Goal: Navigation & Orientation: Understand site structure

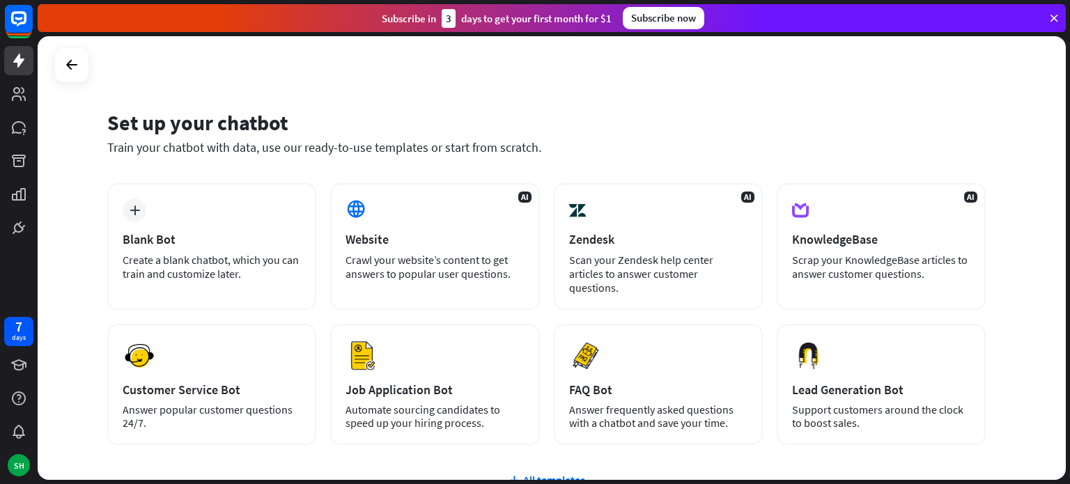
drag, startPoint x: 1069, startPoint y: 259, endPoint x: 1069, endPoint y: 378, distance: 119.9
click at [1069, 378] on div "Set up your chatbot Train your chatbot with data, use our ready-to-use template…" at bounding box center [554, 260] width 1033 height 448
click at [1032, 307] on div "Set up your chatbot Train your chatbot with data, use our ready-to-use template…" at bounding box center [552, 258] width 1029 height 444
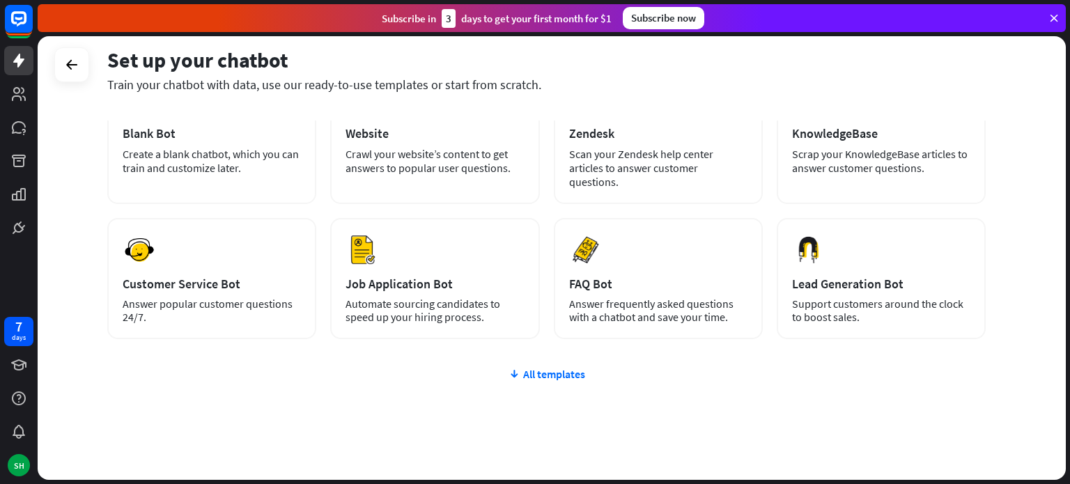
scroll to position [108, 0]
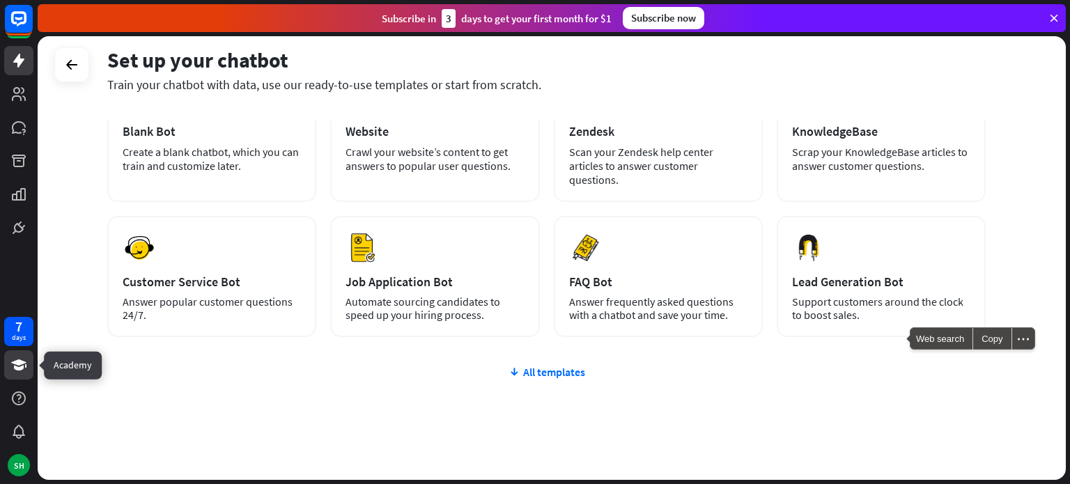
click at [10, 362] on icon at bounding box center [18, 365] width 17 height 17
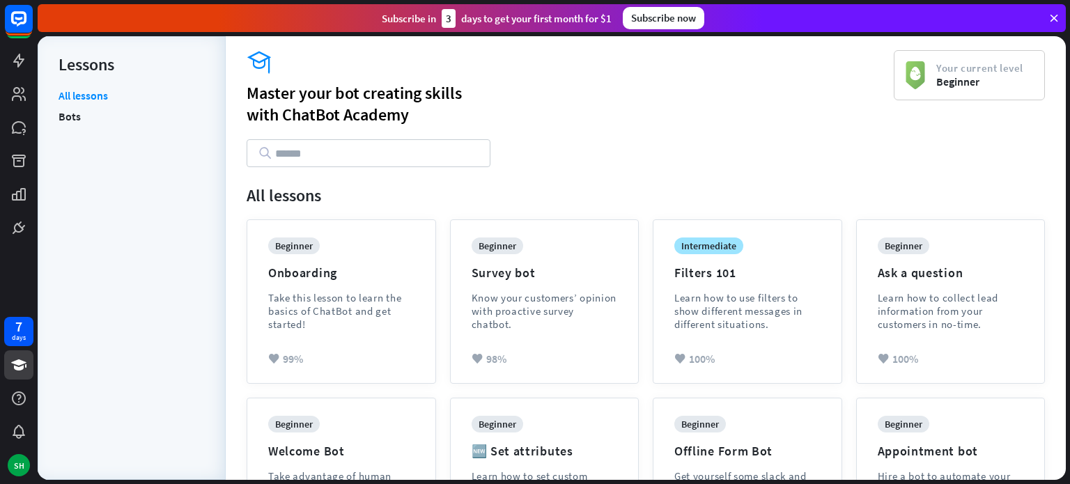
scroll to position [282, 0]
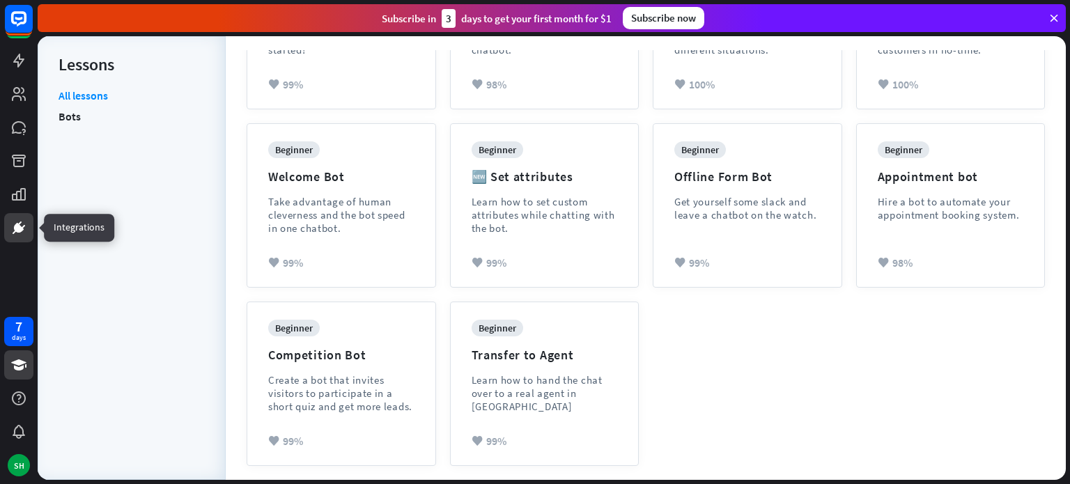
click at [17, 228] on icon at bounding box center [19, 228] width 8 height 8
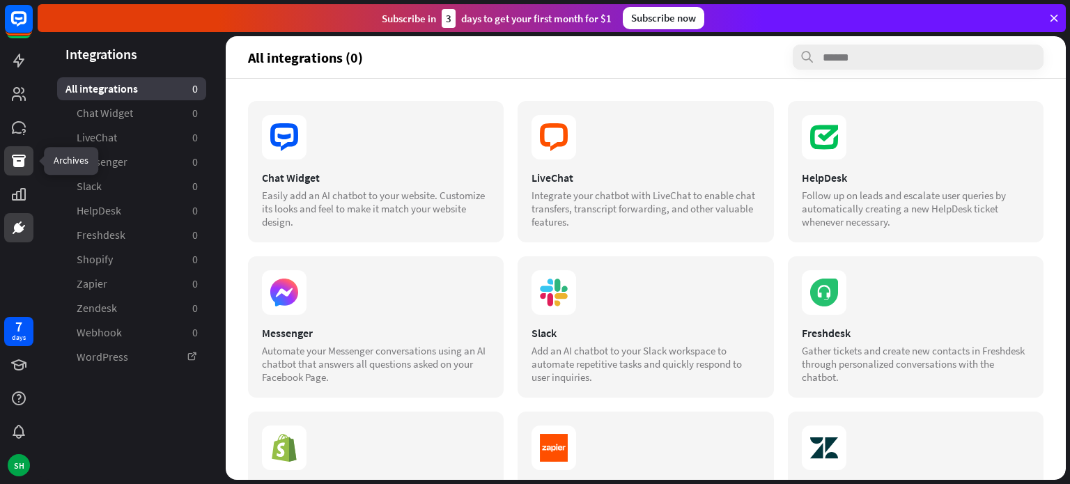
click at [18, 168] on icon at bounding box center [18, 161] width 17 height 17
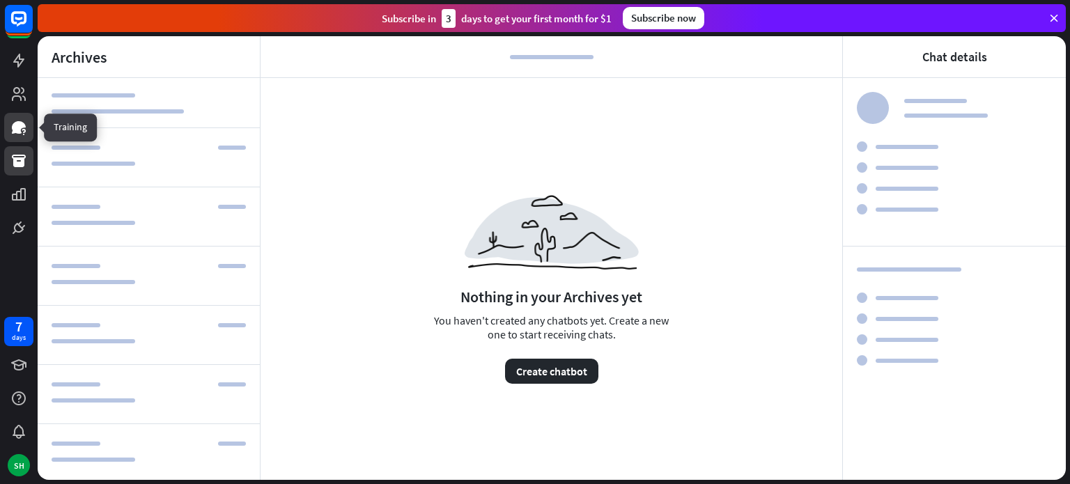
click at [22, 130] on icon at bounding box center [23, 131] width 3 height 4
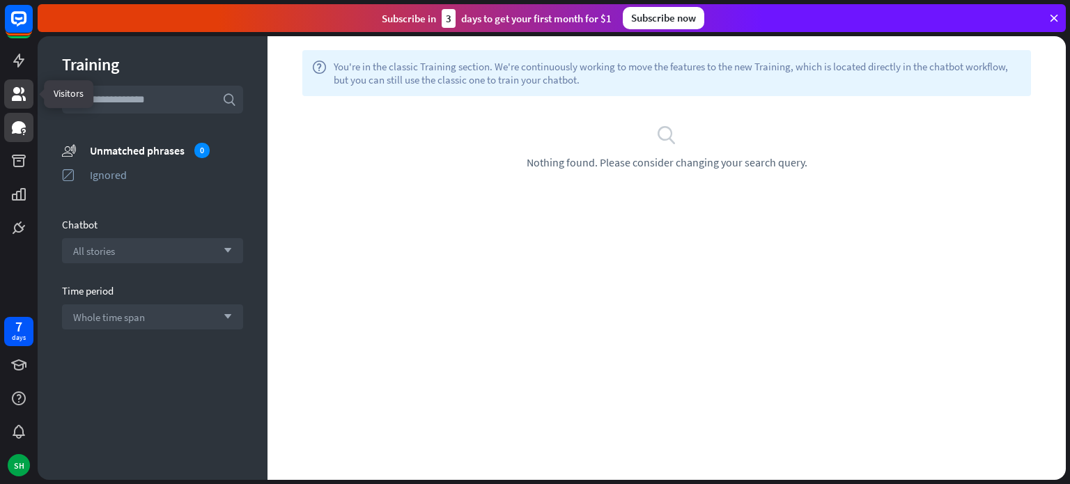
click at [20, 94] on icon at bounding box center [18, 94] width 17 height 17
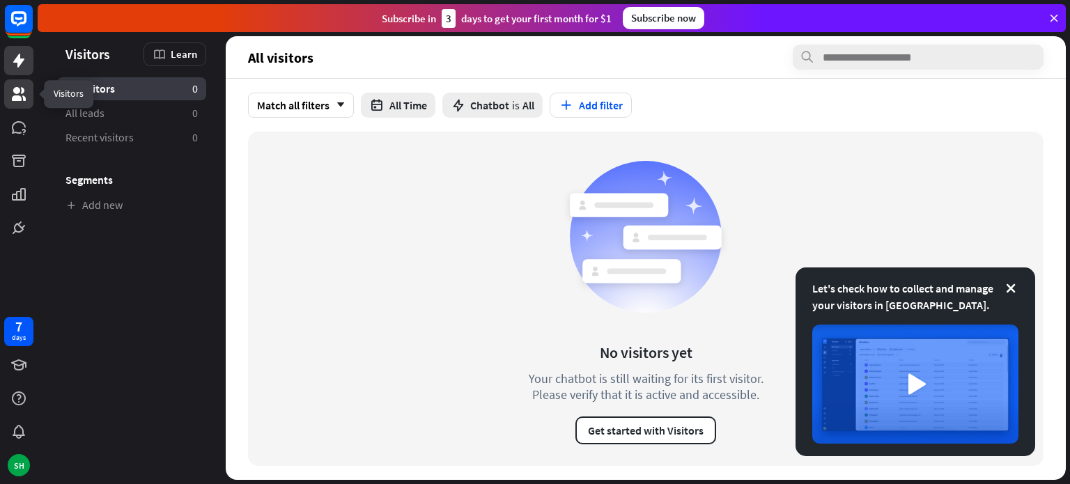
click at [19, 63] on icon at bounding box center [18, 61] width 11 height 14
